Goal: Task Accomplishment & Management: Manage account settings

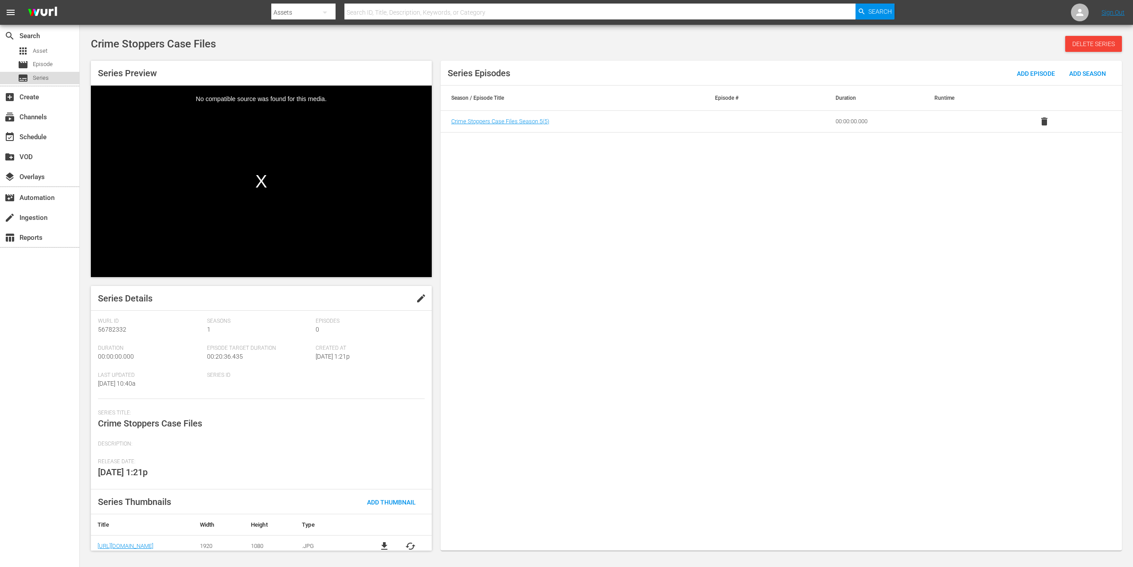
click at [51, 81] on div "subtitles Series" at bounding box center [39, 78] width 79 height 12
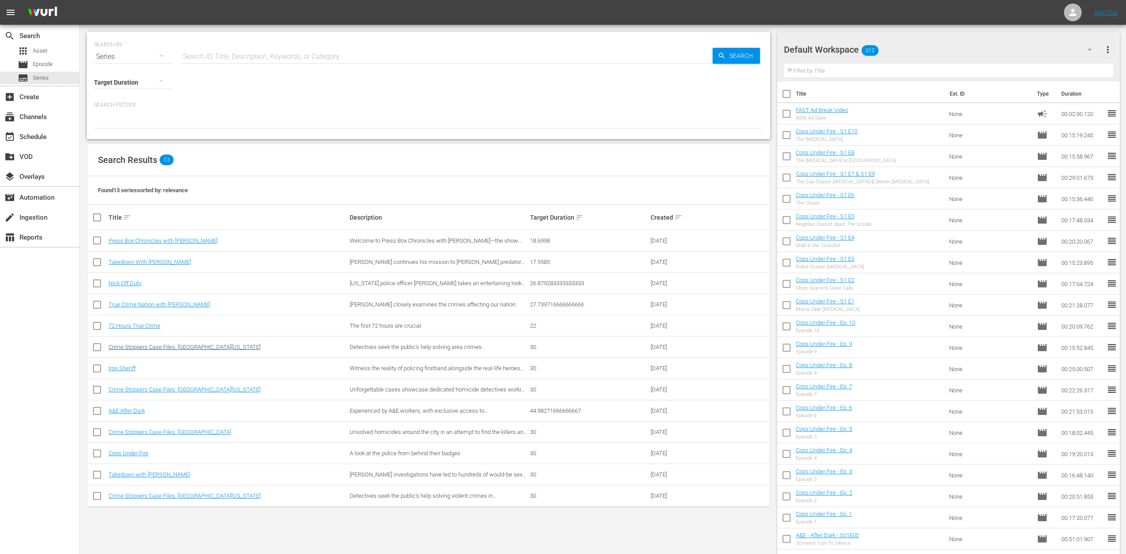
click at [183, 349] on link "Crime Stoppers Case Files: [GEOGRAPHIC_DATA][US_STATE]" at bounding box center [185, 347] width 152 height 7
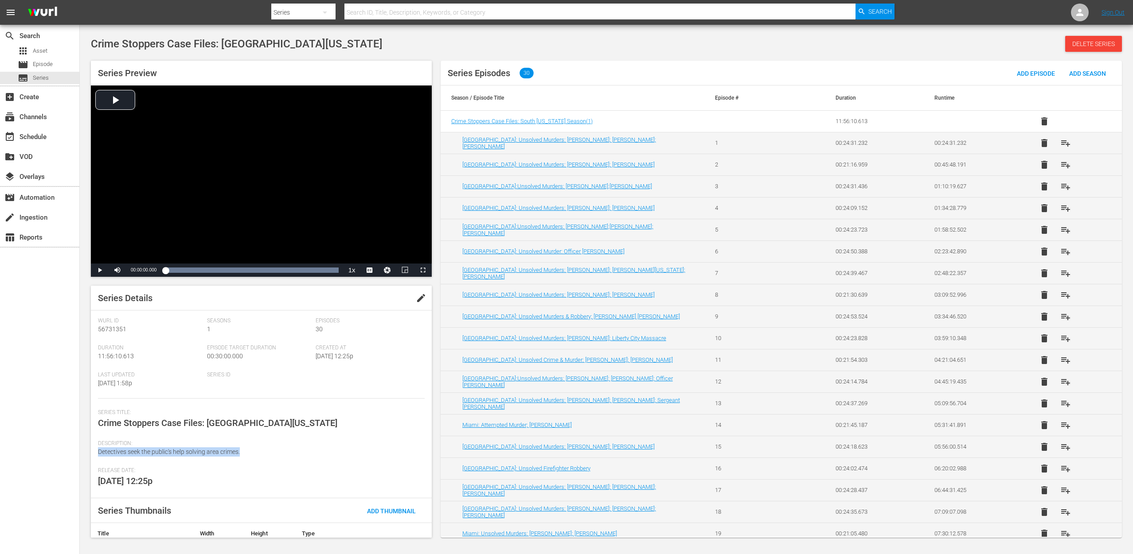
drag, startPoint x: 97, startPoint y: 451, endPoint x: 245, endPoint y: 453, distance: 147.6
click at [245, 453] on div "Series Details edit [PERSON_NAME] Id 56731351 Seasons 1 Episodes 30 Duration 11…" at bounding box center [261, 412] width 341 height 252
copy span "Detectives seek the public's help solving area crimes."
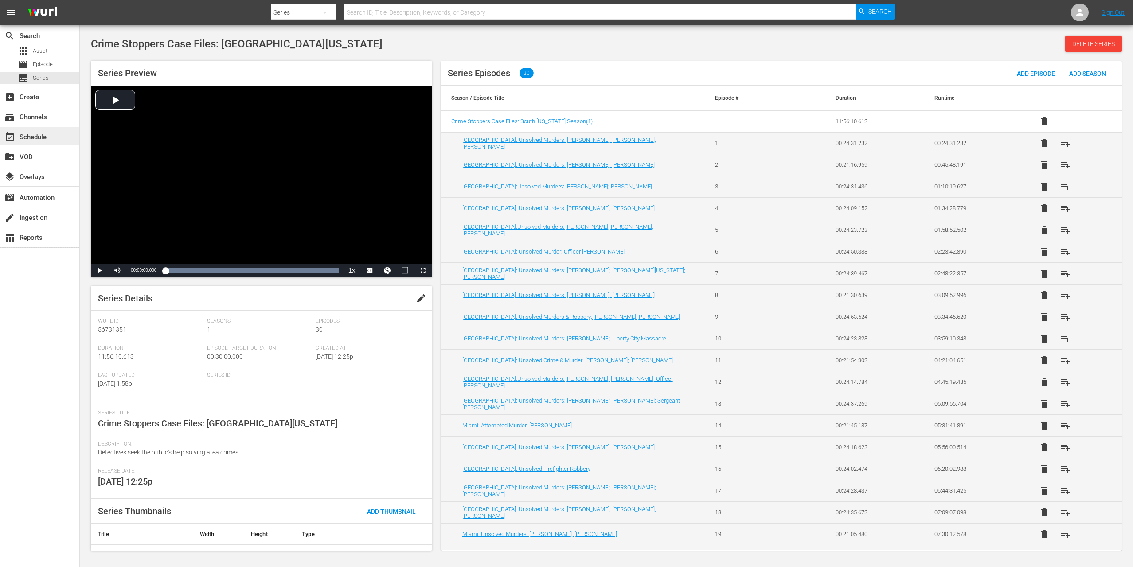
click at [38, 138] on div "event_available Schedule" at bounding box center [25, 136] width 50 height 8
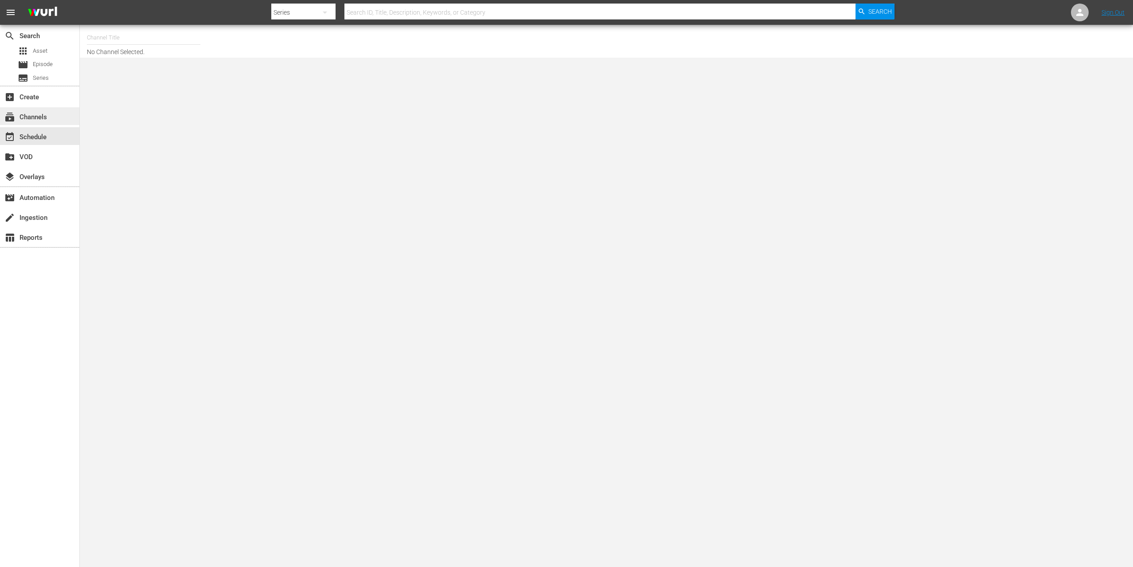
click at [38, 116] on div "subscriptions Channels" at bounding box center [25, 116] width 50 height 8
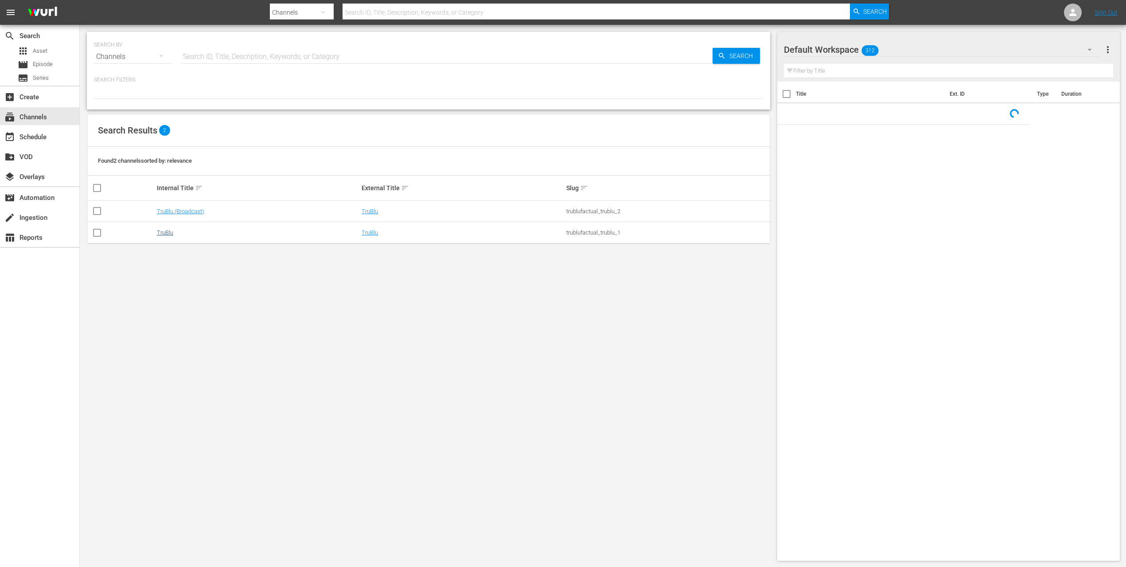
click at [157, 233] on link "TruBlu" at bounding box center [165, 232] width 16 height 7
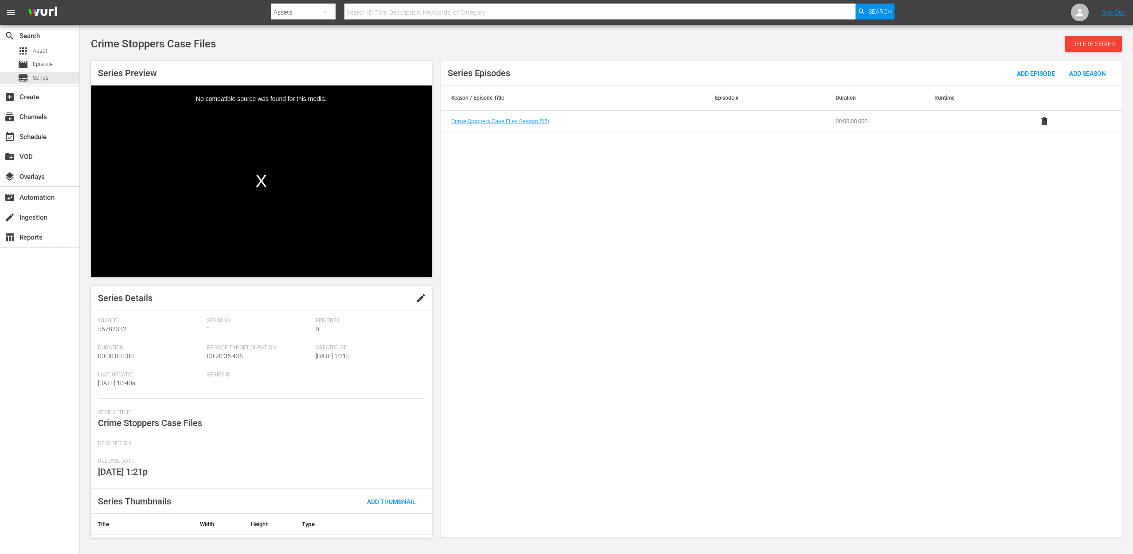
click at [235, 182] on div "No compatible source was found for this media." at bounding box center [261, 181] width 341 height 191
click at [261, 171] on div "No compatible source was found for this media." at bounding box center [261, 181] width 341 height 191
click at [416, 299] on span "edit" at bounding box center [421, 298] width 11 height 11
click at [127, 447] on textarea at bounding box center [259, 450] width 322 height 11
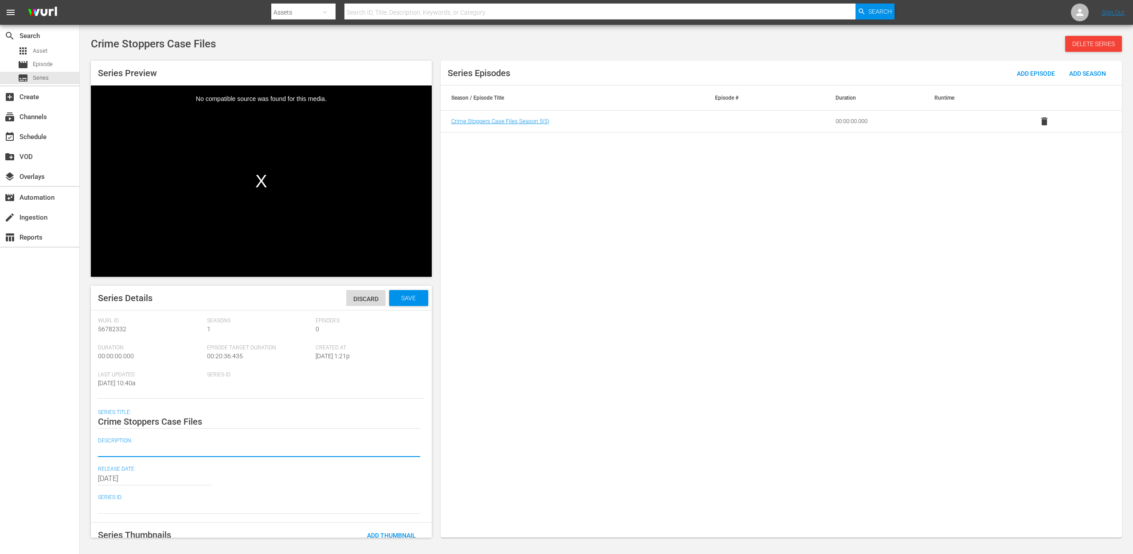
paste textarea "Detectives seek the public's help solving area crimes."
type textarea "Detectives seek the public's help solving area crimes."
click at [408, 296] on span "Save" at bounding box center [408, 298] width 29 height 7
